Goal: Task Accomplishment & Management: Manage account settings

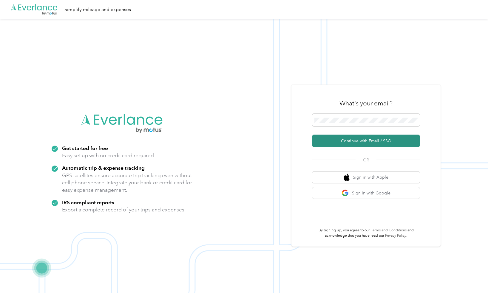
click at [348, 140] on button "Continue with Email / SSO" at bounding box center [365, 141] width 107 height 13
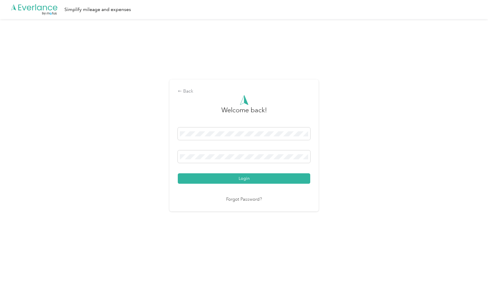
click at [225, 182] on button "Login" at bounding box center [244, 178] width 132 height 10
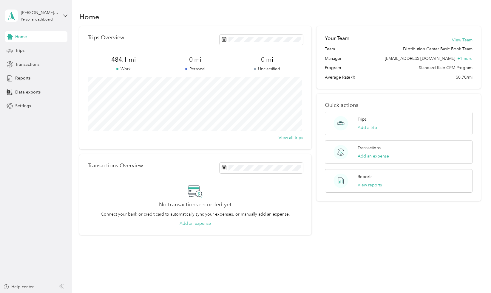
click at [125, 70] on p "Work" at bounding box center [124, 69] width 72 height 6
click at [29, 40] on div "Home" at bounding box center [36, 36] width 63 height 11
click at [22, 50] on span "Trips" at bounding box center [19, 50] width 9 height 6
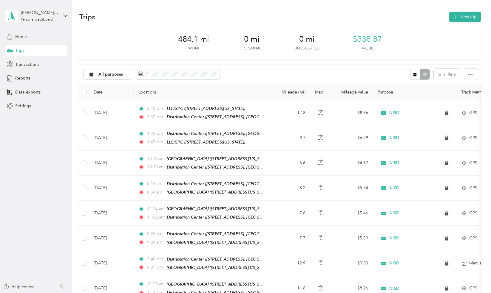
click at [21, 35] on span "Home" at bounding box center [21, 37] width 12 height 6
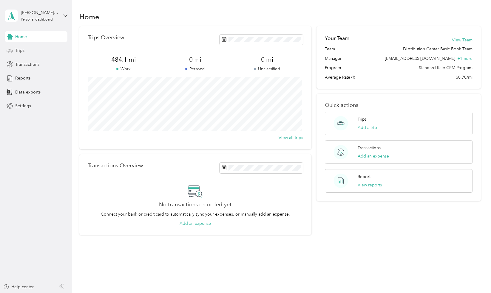
click at [24, 53] on span "Trips" at bounding box center [19, 50] width 9 height 6
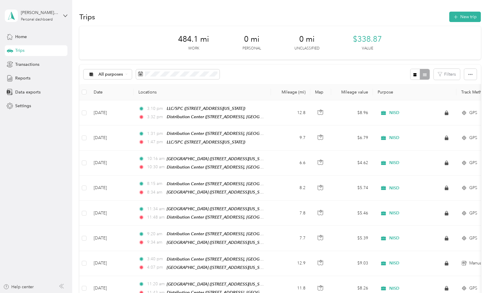
click at [62, 16] on div "[PERSON_NAME][EMAIL_ADDRESS][DOMAIN_NAME] Personal dashboard" at bounding box center [36, 15] width 63 height 21
click at [29, 45] on div "Log out" at bounding box center [84, 47] width 151 height 10
